Goal: Task Accomplishment & Management: Use online tool/utility

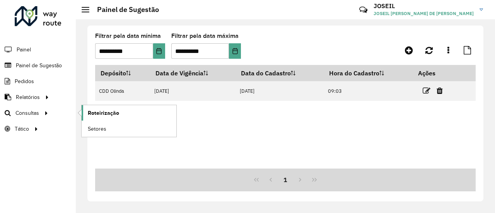
click at [97, 112] on span "Roteirização" at bounding box center [103, 113] width 31 height 8
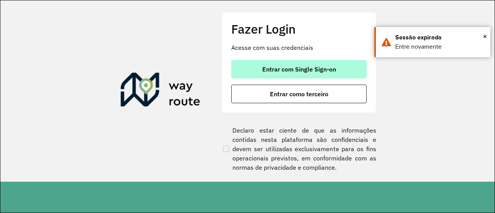
click at [282, 67] on span "Entrar com Single Sign-on" at bounding box center [299, 69] width 74 height 6
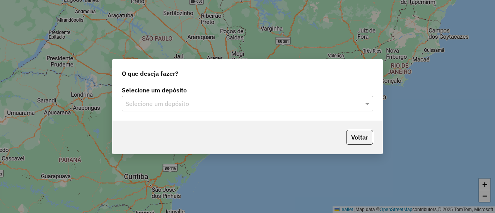
click at [138, 112] on div "Selecione um depósito Selecione um depósito" at bounding box center [247, 102] width 270 height 36
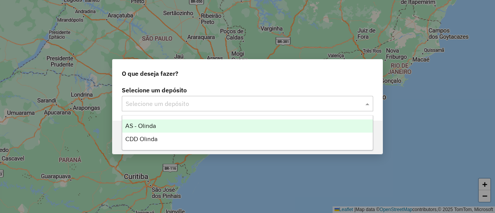
drag, startPoint x: 162, startPoint y: 105, endPoint x: 161, endPoint y: 112, distance: 6.8
click at [162, 105] on input "text" at bounding box center [240, 103] width 228 height 9
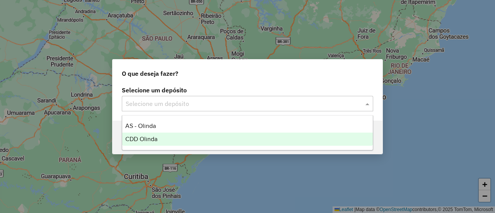
click at [148, 140] on span "CDD Olinda" at bounding box center [141, 139] width 32 height 7
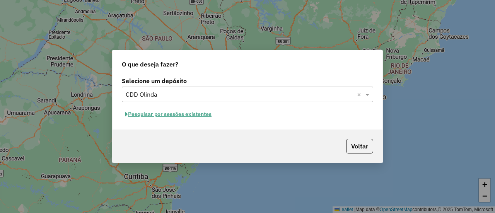
click at [177, 113] on button "Pesquisar por sessões existentes" at bounding box center [168, 114] width 93 height 12
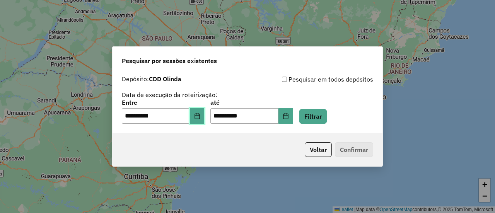
click at [200, 116] on icon "Choose Date" at bounding box center [197, 116] width 6 height 6
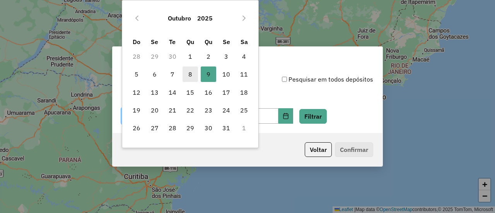
click at [189, 74] on span "8" at bounding box center [189, 73] width 15 height 15
type input "**********"
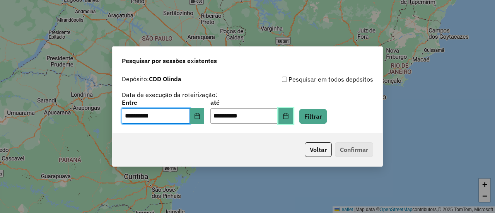
click at [289, 114] on icon "Choose Date" at bounding box center [286, 116] width 6 height 6
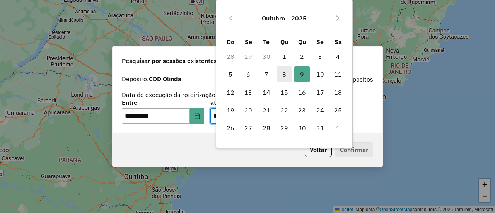
click at [282, 74] on span "8" at bounding box center [283, 73] width 15 height 15
type input "**********"
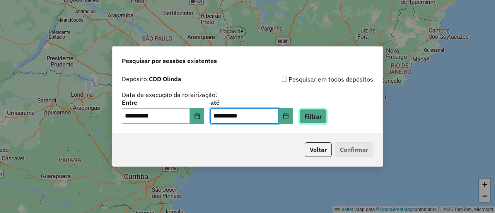
click at [324, 117] on button "Filtrar" at bounding box center [312, 116] width 27 height 15
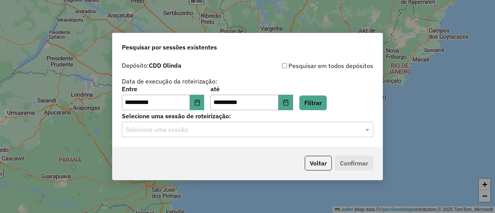
click at [181, 139] on div "**********" at bounding box center [247, 102] width 270 height 89
click at [160, 136] on div "Selecione uma sessão" at bounding box center [247, 129] width 251 height 15
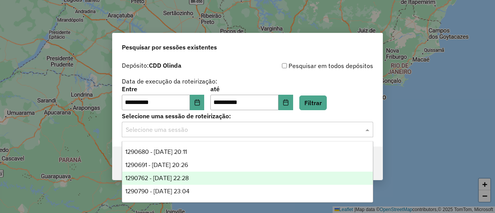
click at [180, 177] on span "1290762 - 08/10/2025 22:28" at bounding box center [156, 178] width 63 height 7
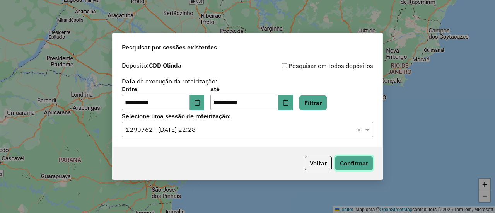
click at [356, 164] on button "Confirmar" at bounding box center [354, 163] width 38 height 15
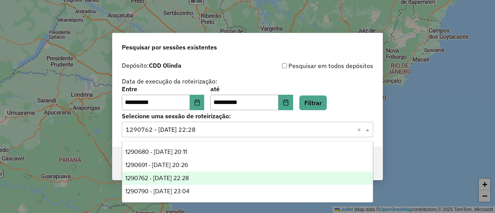
click at [148, 127] on input "text" at bounding box center [240, 129] width 228 height 9
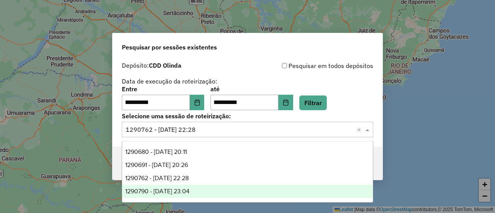
click at [213, 187] on div "1290790 - 08/10/2025 23:04" at bounding box center [247, 191] width 250 height 13
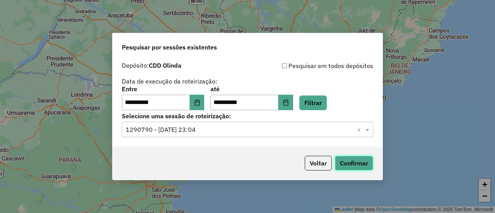
click at [353, 159] on button "Confirmar" at bounding box center [354, 163] width 38 height 15
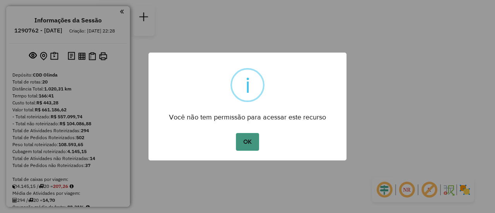
click at [250, 142] on button "OK" at bounding box center [247, 142] width 23 height 18
click at [246, 144] on button "OK" at bounding box center [247, 142] width 23 height 18
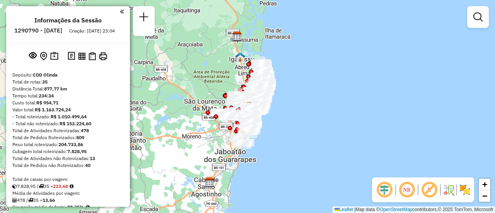
click at [407, 192] on em at bounding box center [406, 190] width 19 height 19
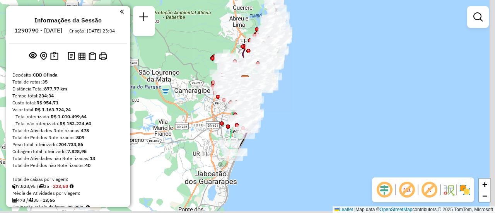
drag, startPoint x: 307, startPoint y: 122, endPoint x: 274, endPoint y: 99, distance: 40.5
click at [272, 98] on div "Janela de atendimento Grade de atendimento Capacidade Transportadoras Veículos …" at bounding box center [247, 106] width 495 height 213
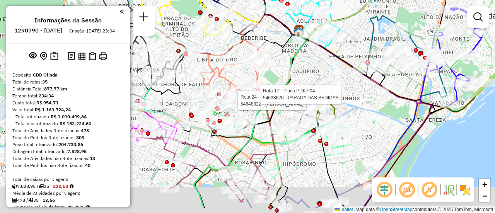
drag, startPoint x: 261, startPoint y: 126, endPoint x: 268, endPoint y: 116, distance: 12.0
click at [268, 116] on icon at bounding box center [255, 79] width 103 height 94
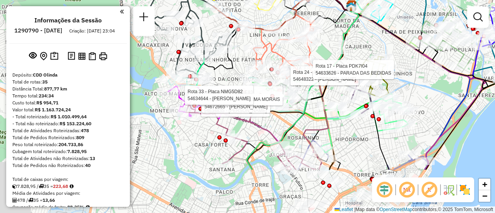
drag, startPoint x: 366, startPoint y: 98, endPoint x: 377, endPoint y: 37, distance: 61.7
click at [380, 29] on div "Rota 24 - Placa QYO8B05 54648322 - PEDRO DUARTE Rota 17 - Placa PDK7I04 5463362…" at bounding box center [247, 106] width 495 height 213
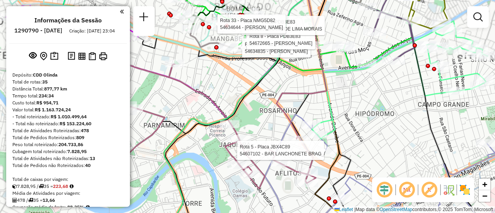
select select "**********"
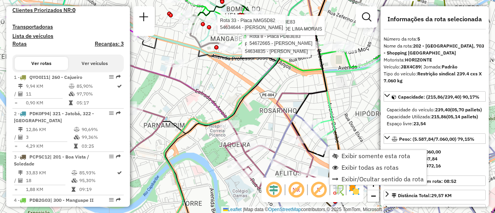
scroll to position [476, 0]
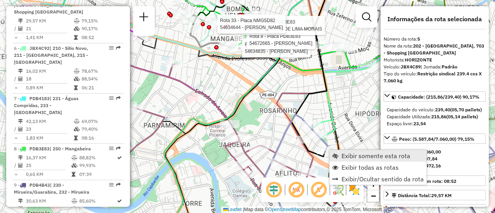
click at [366, 156] on span "Exibir somente esta rota" at bounding box center [375, 156] width 69 height 6
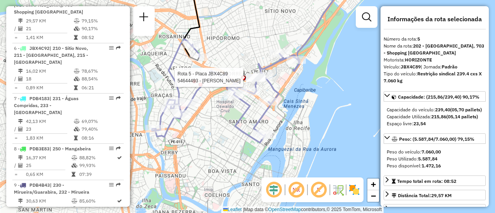
drag, startPoint x: 327, startPoint y: 79, endPoint x: 298, endPoint y: 157, distance: 83.3
click at [238, 85] on icon at bounding box center [224, 91] width 145 height 104
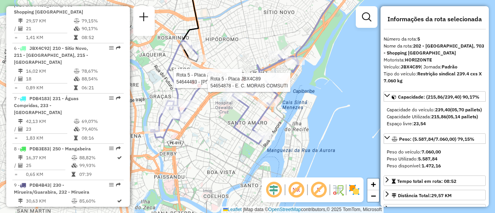
click at [359, 186] on img at bounding box center [354, 190] width 12 height 12
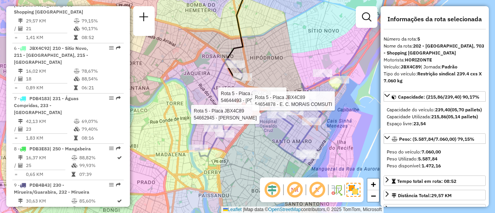
drag, startPoint x: 235, startPoint y: 100, endPoint x: 272, endPoint y: 122, distance: 43.7
click at [272, 118] on div at bounding box center [276, 115] width 19 height 8
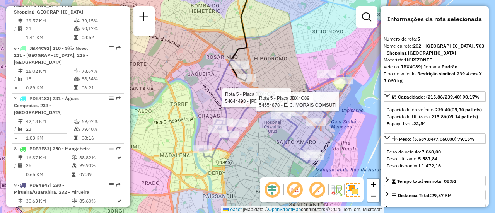
drag, startPoint x: 330, startPoint y: 132, endPoint x: 342, endPoint y: 130, distance: 12.1
click at [342, 130] on div "Rota 5 - Placa JBX4C89 54644493 - MARIA JOSE DA SILVA Rota 5 - Placa JBX4C89 54…" at bounding box center [247, 106] width 495 height 213
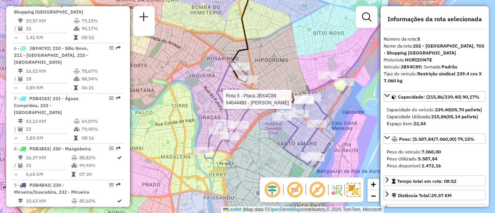
drag, startPoint x: 258, startPoint y: 133, endPoint x: 241, endPoint y: 124, distance: 19.2
click at [241, 124] on div "Rota 5 - Placa JBX4C89 54644493 - MARIA JOSE DA SILVA Janela de atendimento Gra…" at bounding box center [247, 106] width 495 height 213
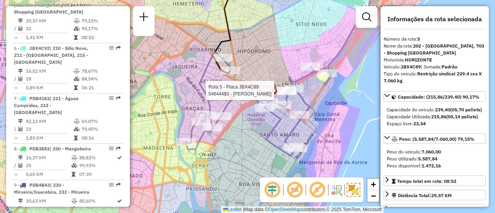
click at [237, 159] on div "Rota 5 - Placa JBX4C89 54644493 - MARIA JOSE DA SILVA Janela de atendimento Gra…" at bounding box center [247, 106] width 495 height 213
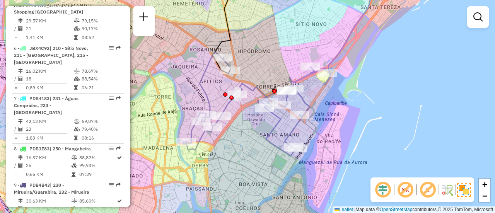
click at [223, 173] on div "Janela de atendimento Grade de atendimento Capacidade Transportadoras Veículos …" at bounding box center [247, 106] width 495 height 213
drag, startPoint x: 227, startPoint y: 167, endPoint x: 216, endPoint y: 166, distance: 10.9
click at [216, 166] on div "Janela de atendimento Grade de atendimento Capacidade Transportadoras Veículos …" at bounding box center [247, 106] width 495 height 213
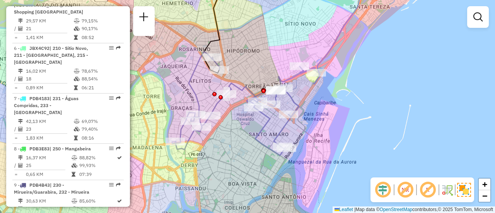
click at [225, 175] on div "Janela de atendimento Grade de atendimento Capacidade Transportadoras Veículos …" at bounding box center [247, 106] width 495 height 213
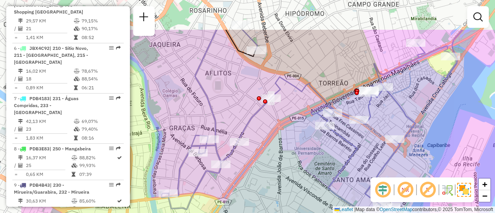
drag, startPoint x: 242, startPoint y: 119, endPoint x: 313, endPoint y: 170, distance: 87.2
click at [313, 170] on div "Janela de atendimento Grade de atendimento Capacidade Transportadoras Veículos …" at bounding box center [247, 106] width 495 height 213
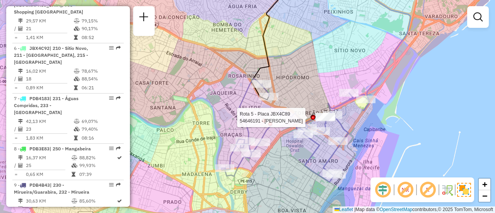
click at [315, 114] on div at bounding box center [324, 118] width 19 height 8
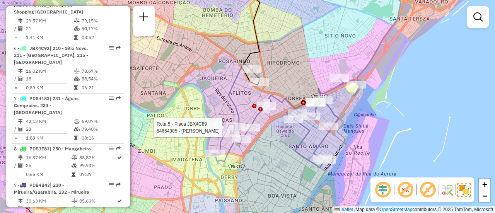
select select "**********"
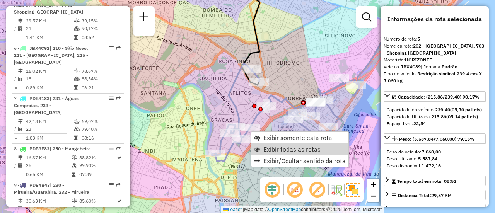
click at [287, 150] on span "Exibir todas as rotas" at bounding box center [291, 149] width 57 height 6
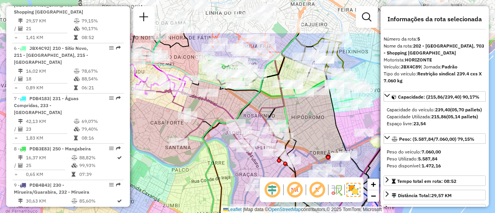
drag, startPoint x: 206, startPoint y: 109, endPoint x: 241, endPoint y: 163, distance: 64.0
click at [241, 171] on div "Janela de atendimento Grade de atendimento Capacidade Transportadoras Veículos …" at bounding box center [247, 106] width 495 height 213
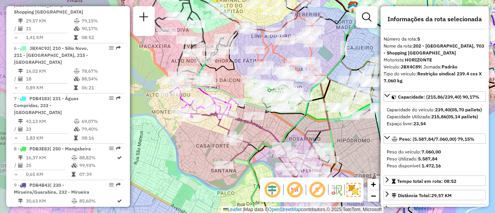
drag, startPoint x: 172, startPoint y: 137, endPoint x: 207, endPoint y: 153, distance: 38.8
click at [207, 153] on div "Janela de atendimento Grade de atendimento Capacidade Transportadoras Veículos …" at bounding box center [247, 106] width 495 height 213
